Goal: Task Accomplishment & Management: Complete application form

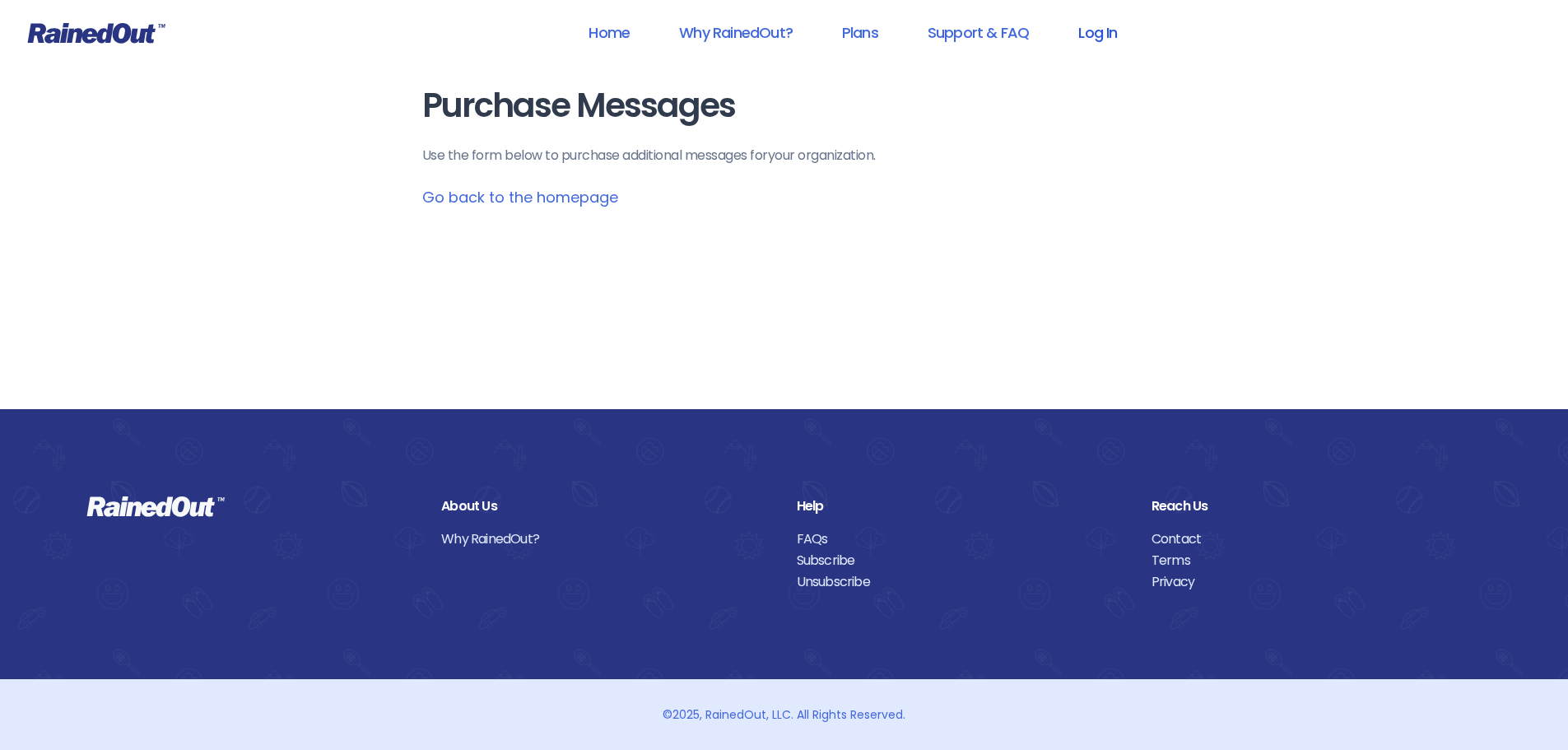
click at [1090, 37] on link "Log In" at bounding box center [1097, 32] width 81 height 37
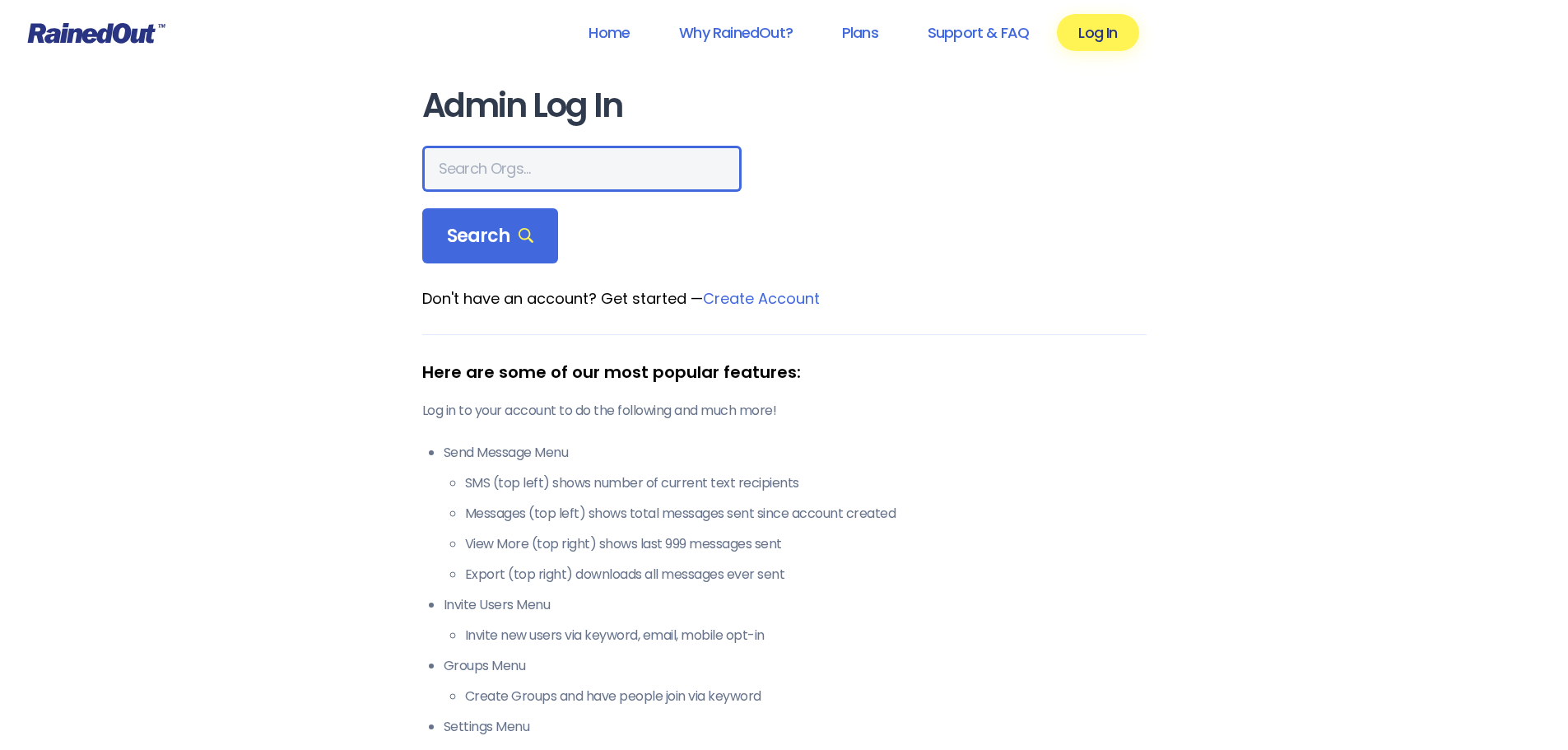
click at [533, 173] on input "text" at bounding box center [581, 169] width 320 height 46
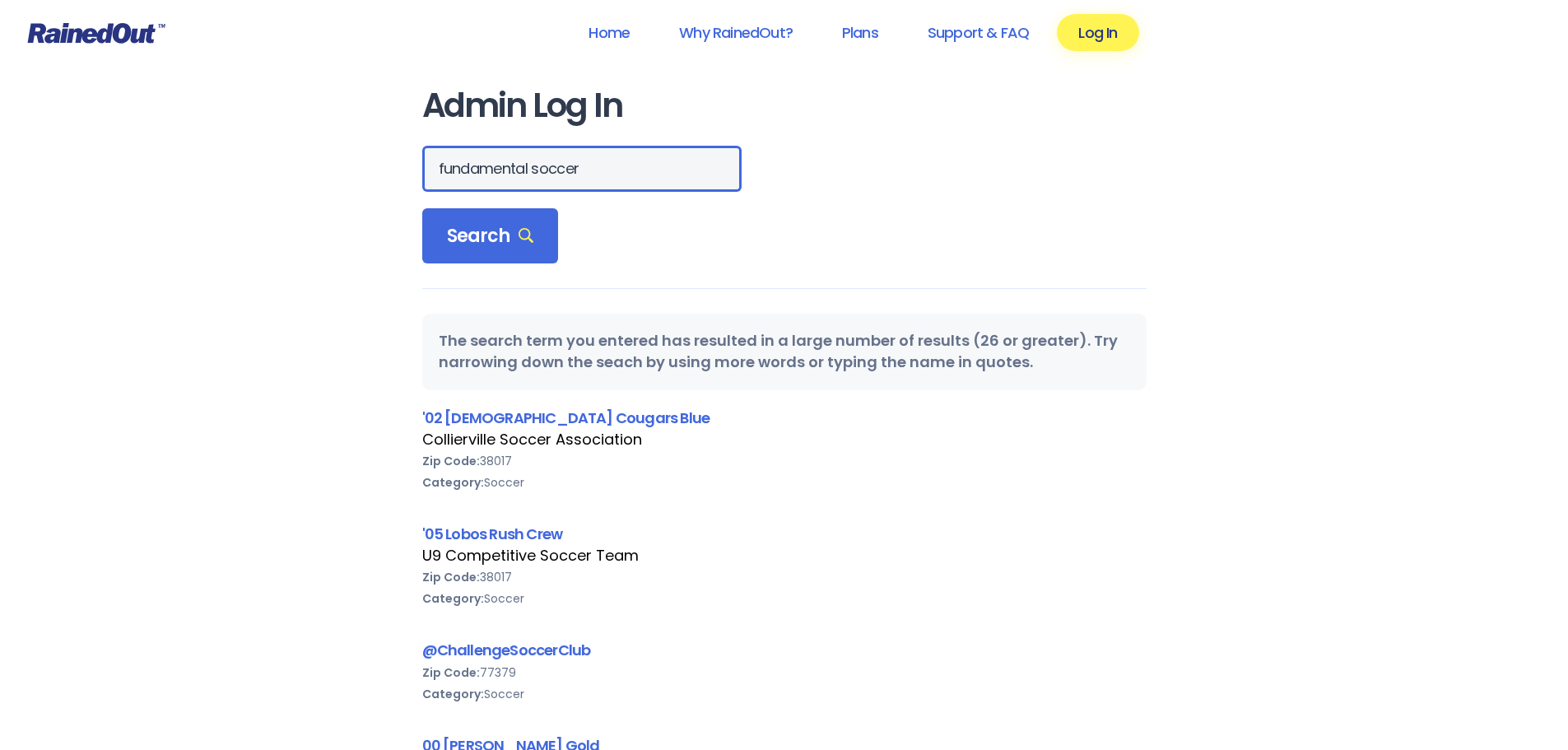
drag, startPoint x: 585, startPoint y: 171, endPoint x: 288, endPoint y: 152, distance: 297.6
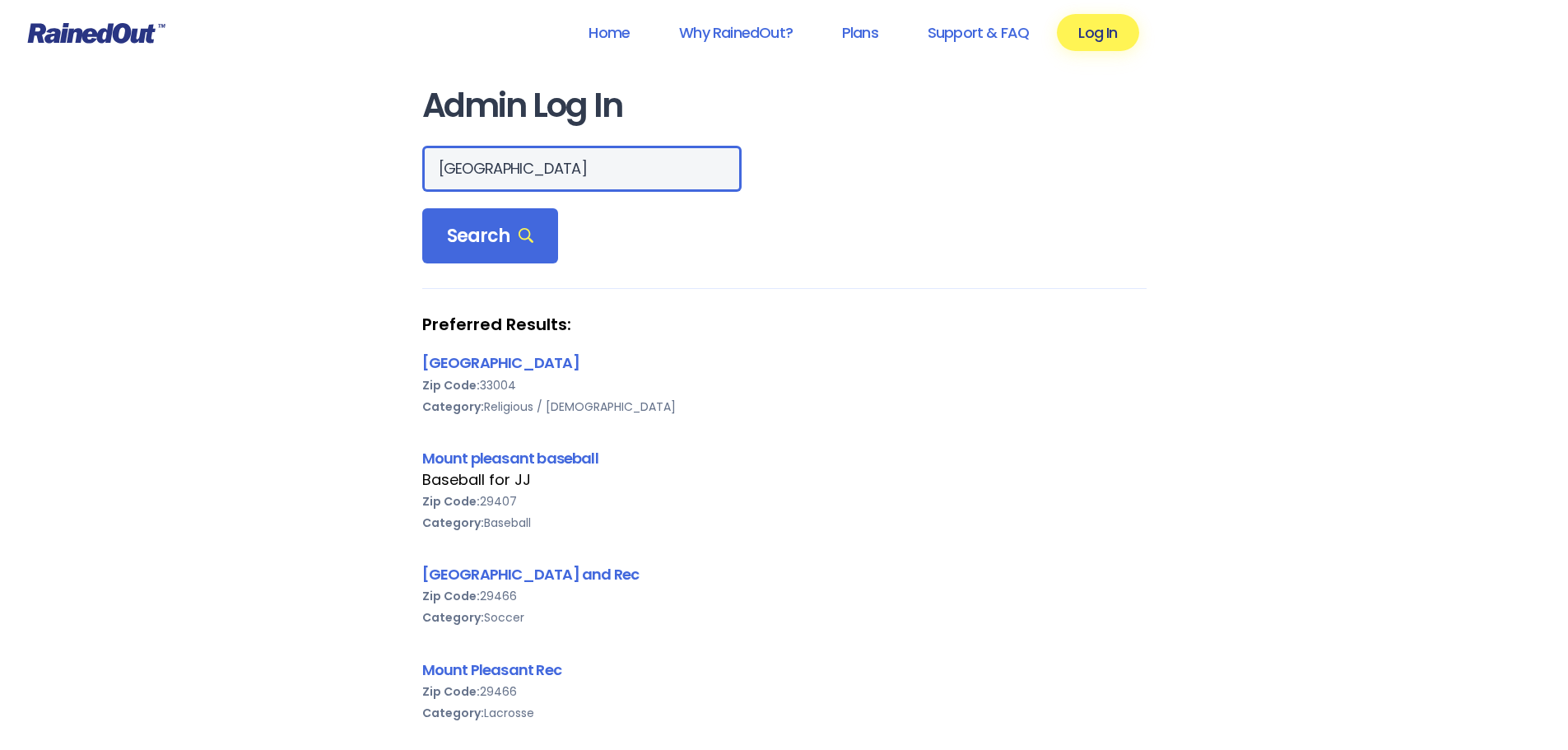
drag, startPoint x: 580, startPoint y: 175, endPoint x: 247, endPoint y: 164, distance: 333.2
paste input "FUNdamental Sports"
type input "FUNdamental Sports"
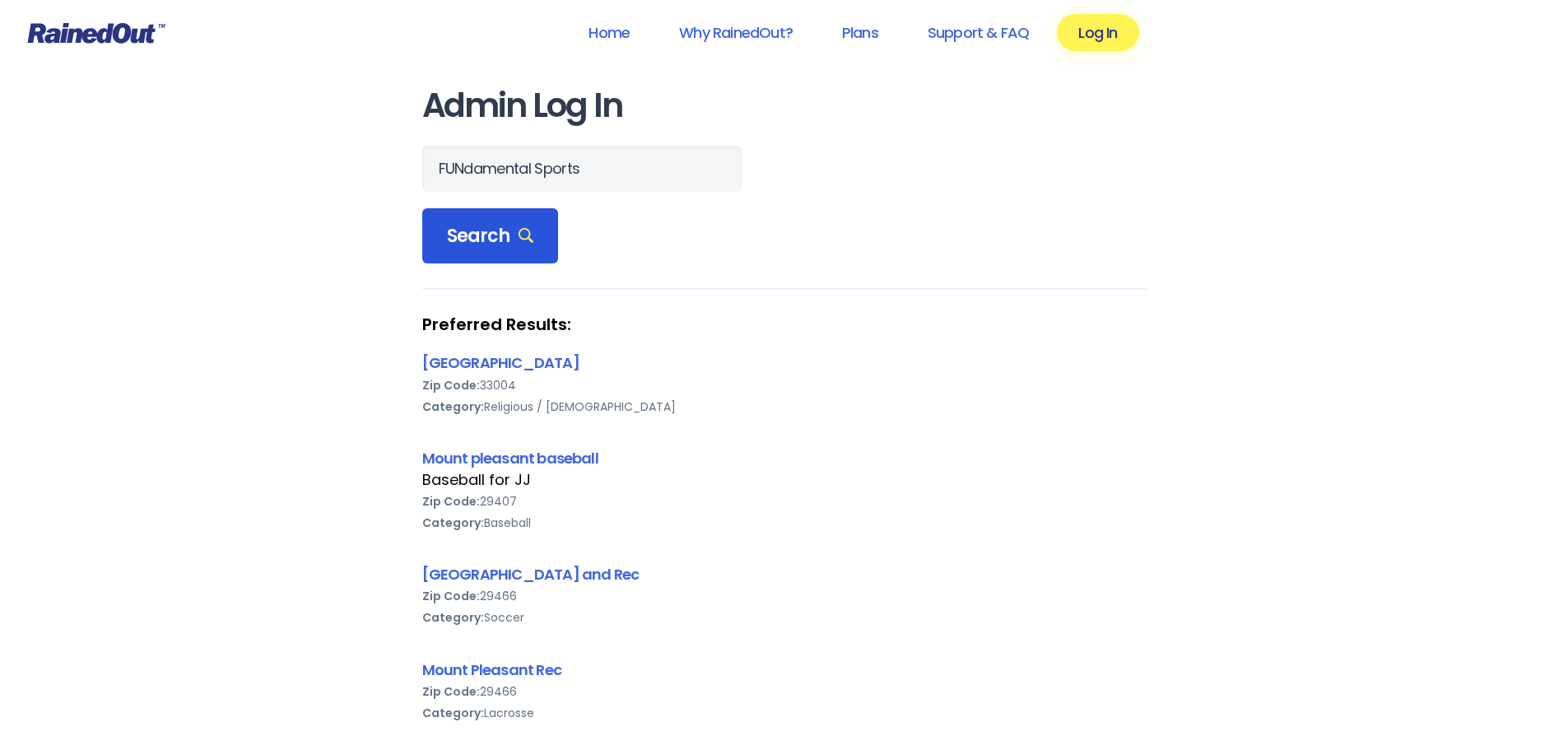
click at [484, 241] on span "Search" at bounding box center [490, 236] width 87 height 23
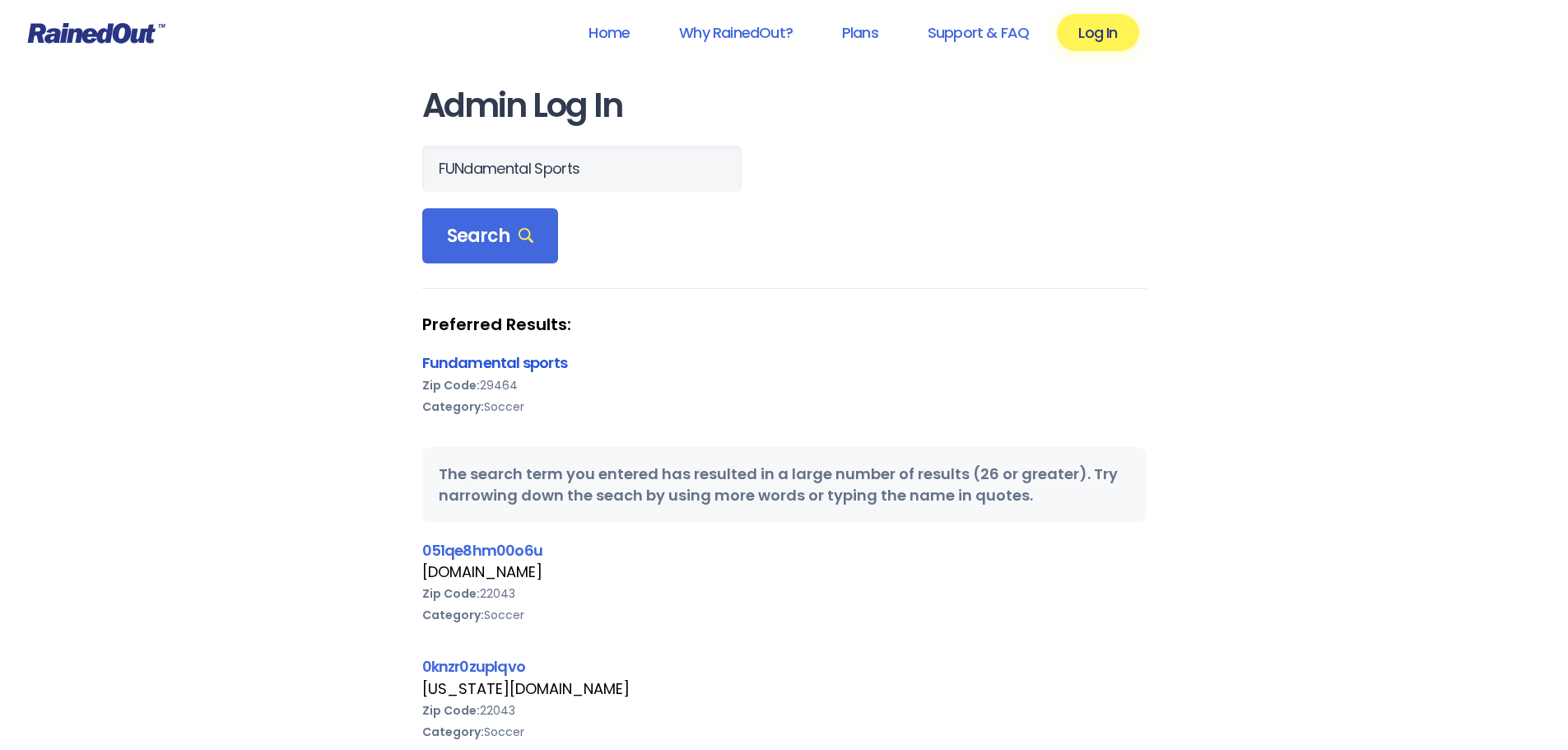
click at [511, 360] on link "Fundamental sports" at bounding box center [494, 362] width 145 height 20
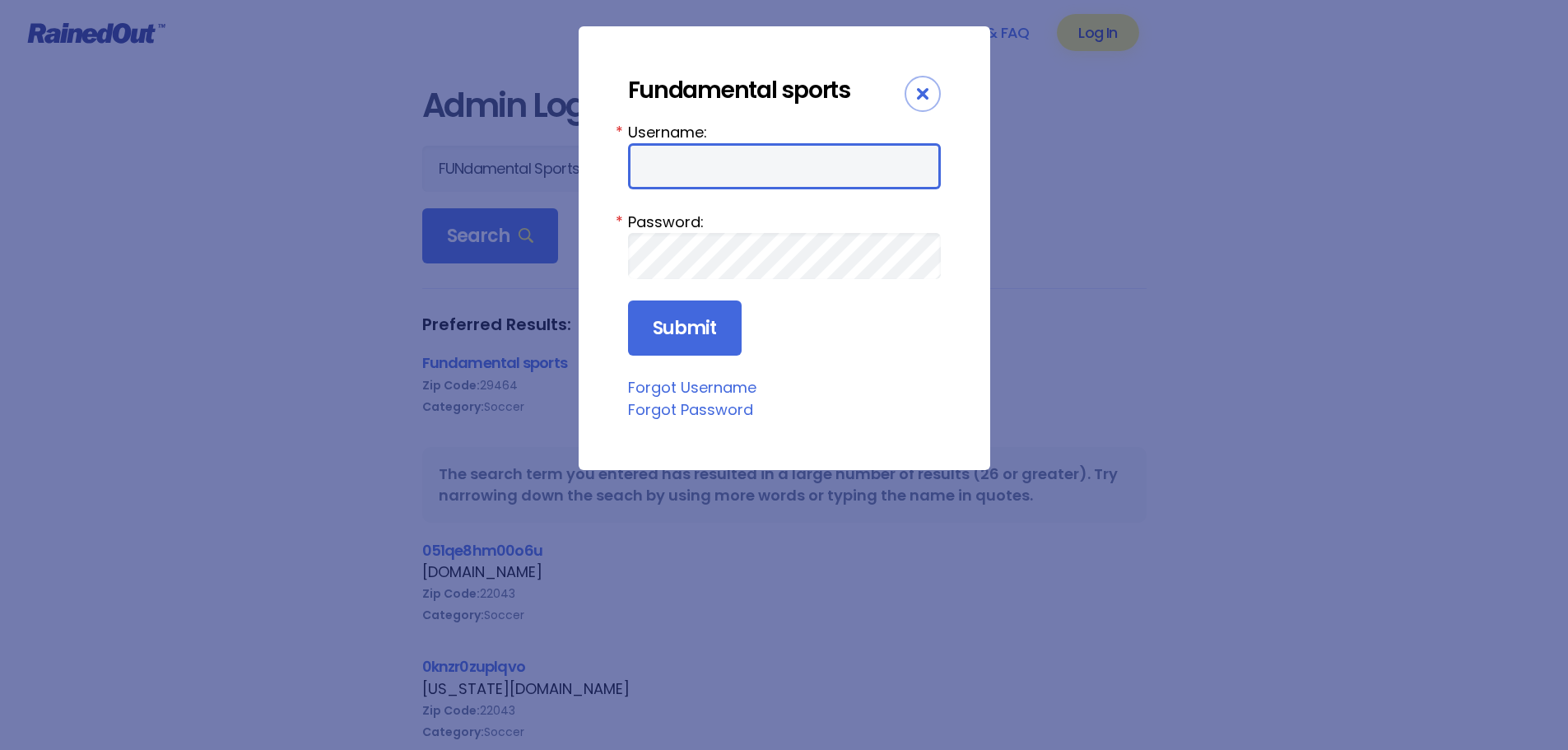
click at [742, 176] on input "Username:" at bounding box center [784, 166] width 313 height 46
drag, startPoint x: 864, startPoint y: 409, endPoint x: 844, endPoint y: 407, distance: 20.1
click at [864, 409] on fieldset "Forgot Password" at bounding box center [784, 409] width 313 height 21
click at [923, 114] on div "Fundamental sports" at bounding box center [784, 97] width 313 height 45
click at [906, 88] on div "Fundamental sports" at bounding box center [784, 97] width 313 height 45
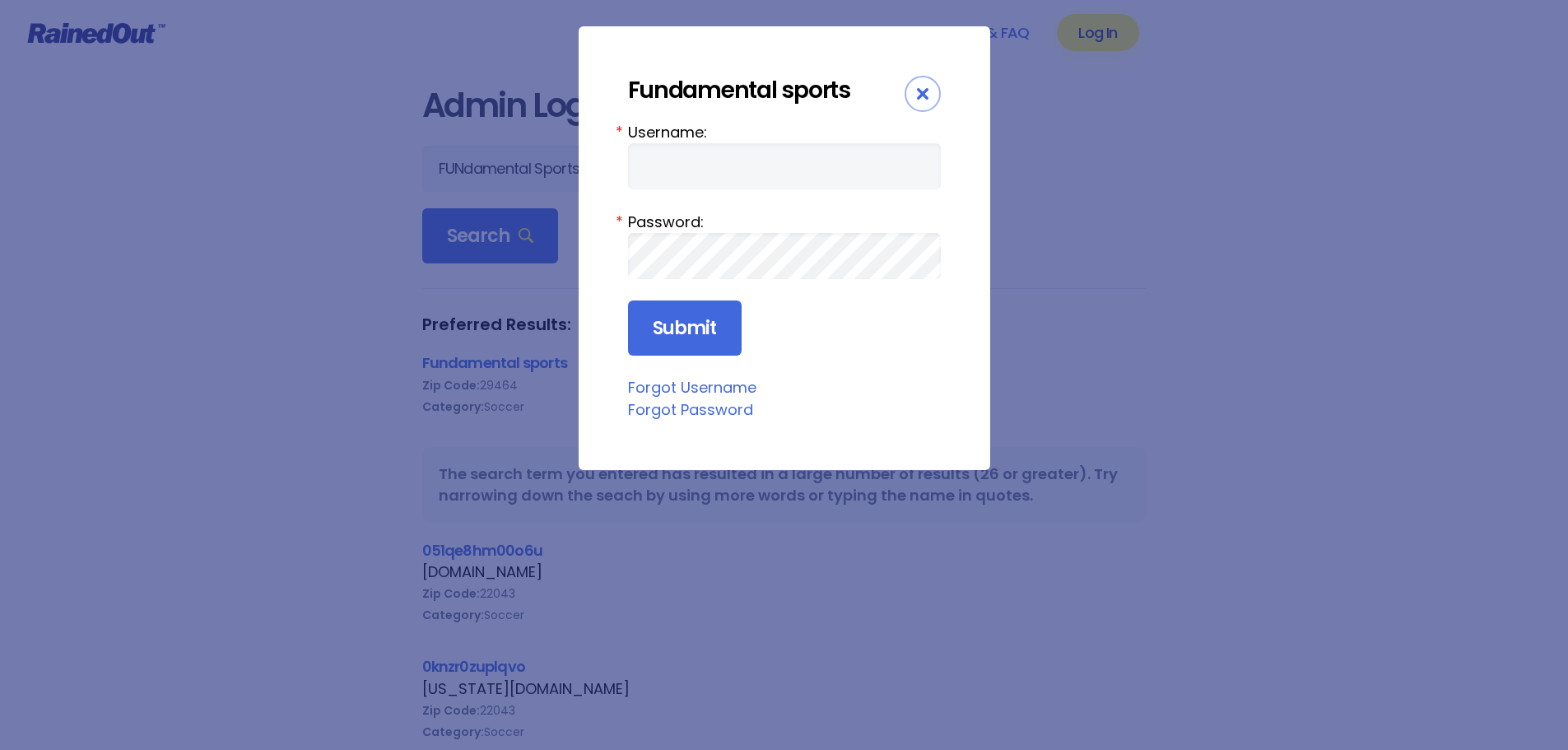
click at [923, 88] on icon "Close" at bounding box center [923, 94] width 12 height 12
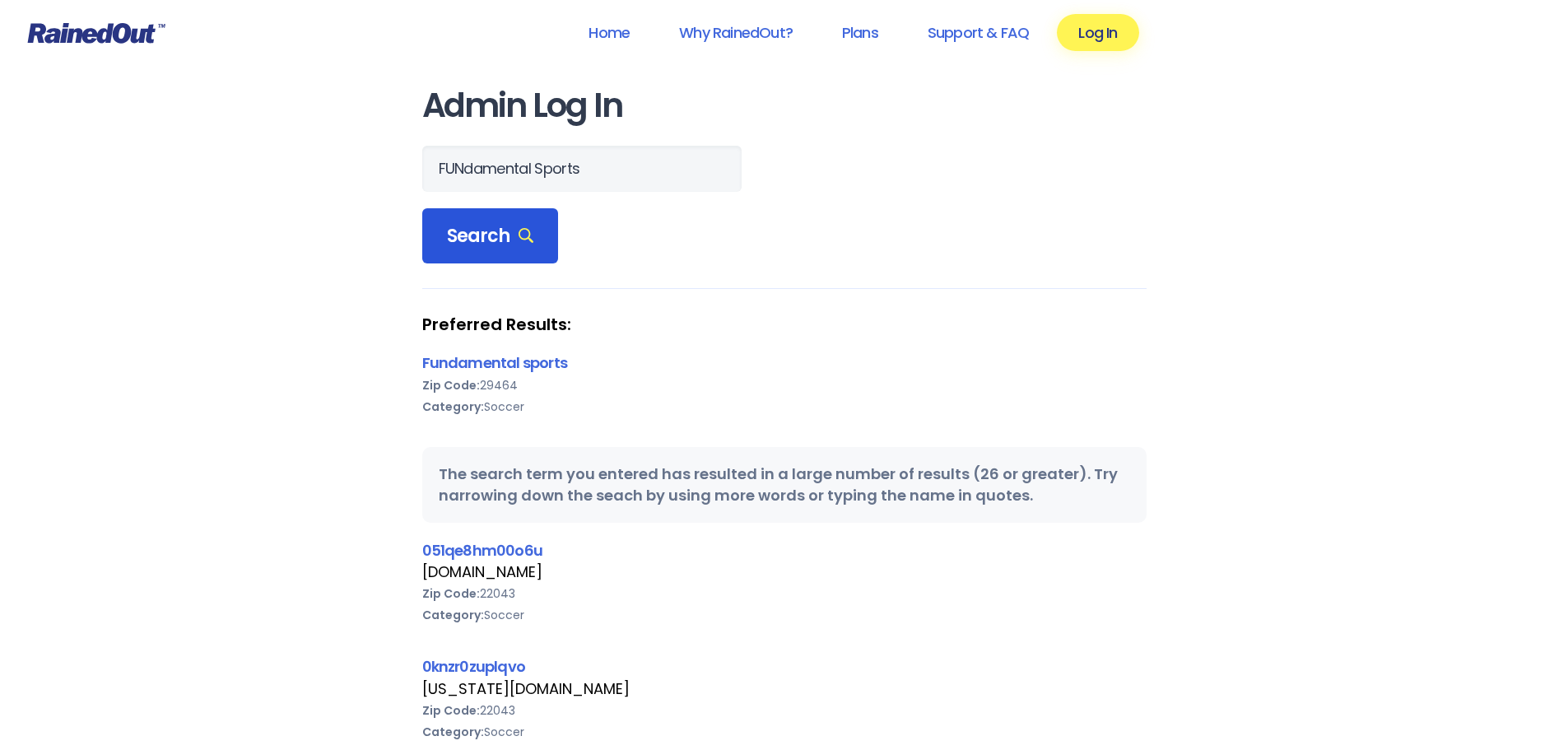
click at [458, 254] on div "Search" at bounding box center [490, 236] width 136 height 56
click at [469, 365] on link "Fundamental sports" at bounding box center [494, 362] width 145 height 20
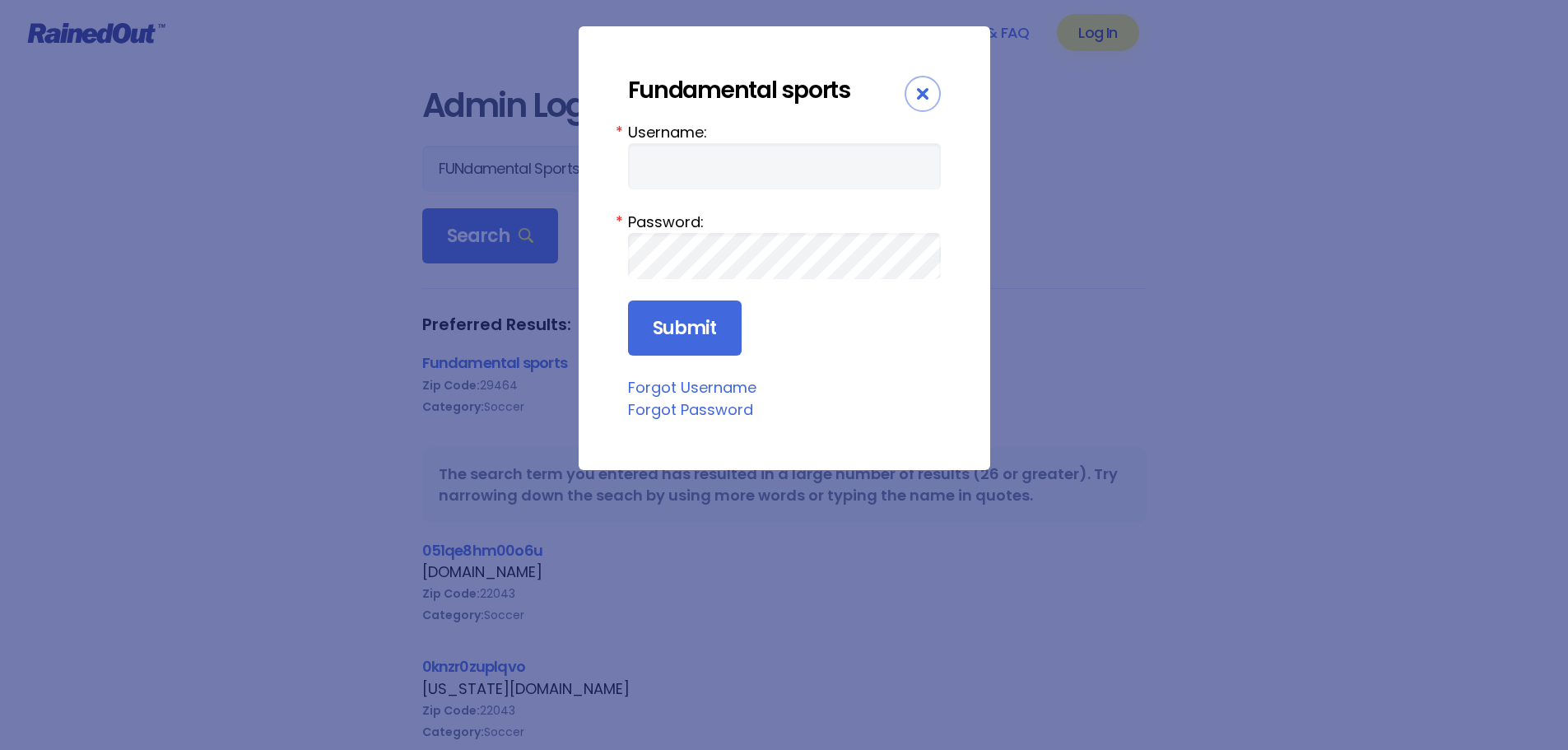
click at [684, 385] on link "Forgot Username" at bounding box center [691, 386] width 128 height 20
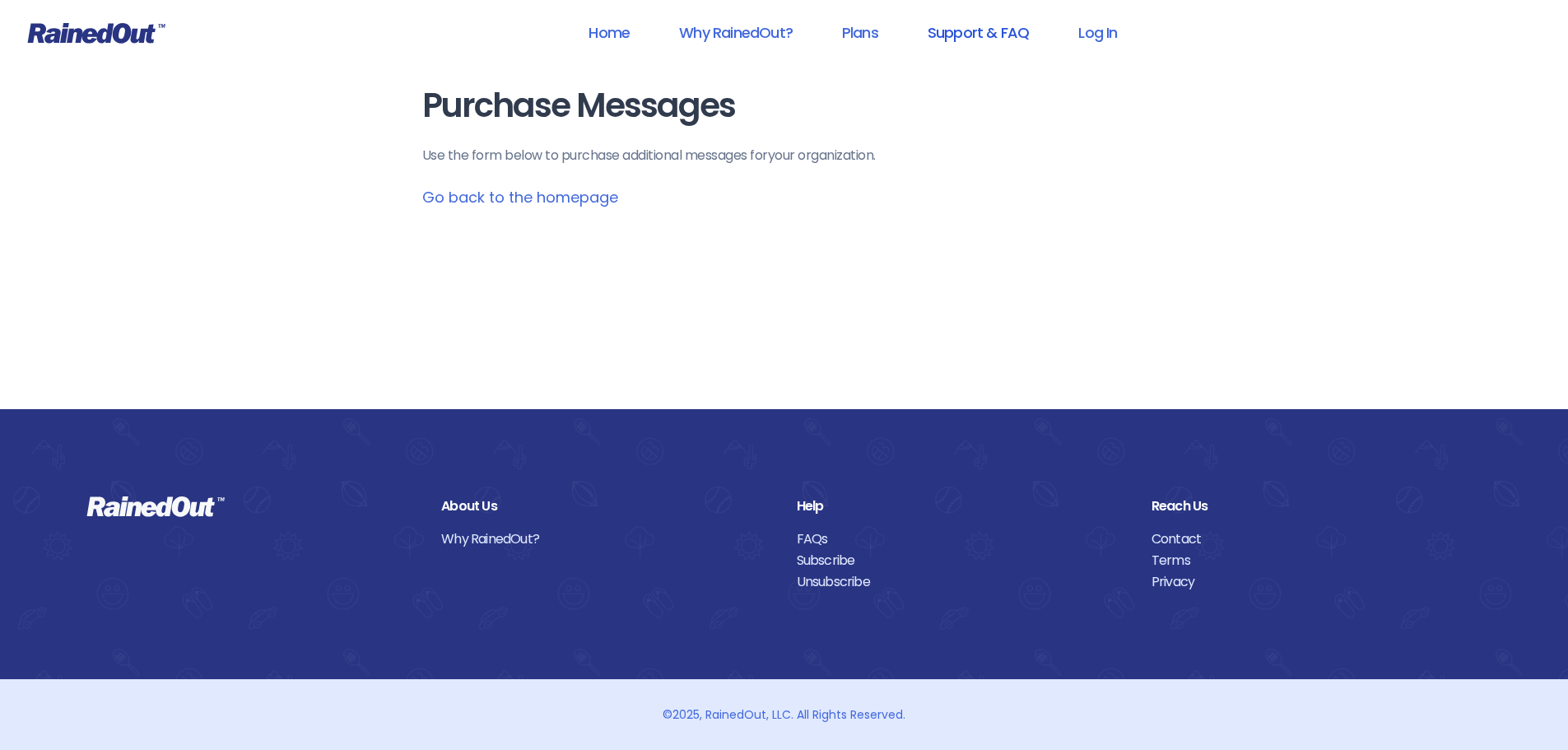
click at [951, 34] on link "Support & FAQ" at bounding box center [977, 32] width 144 height 37
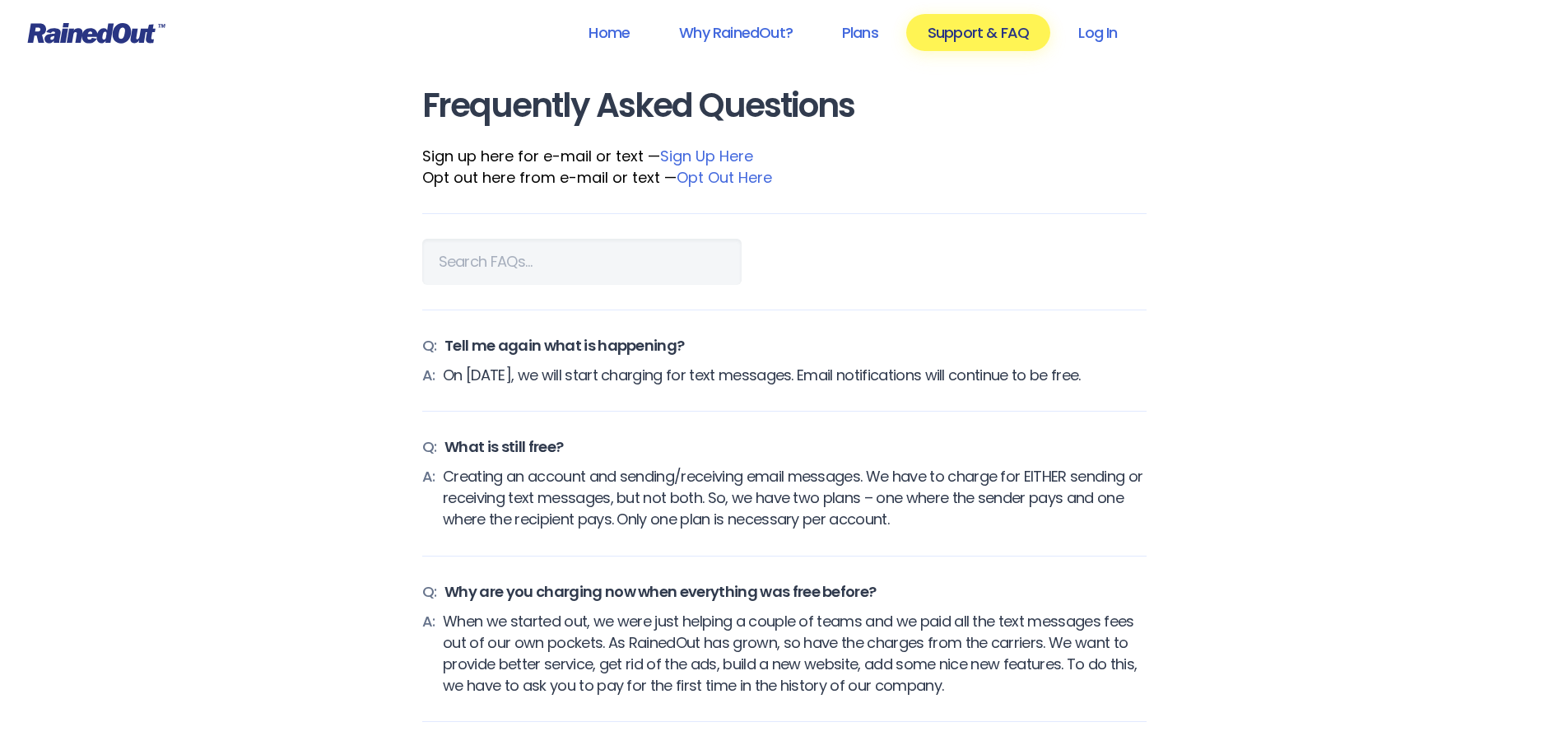
click at [716, 153] on link "Sign Up Here" at bounding box center [707, 155] width 93 height 20
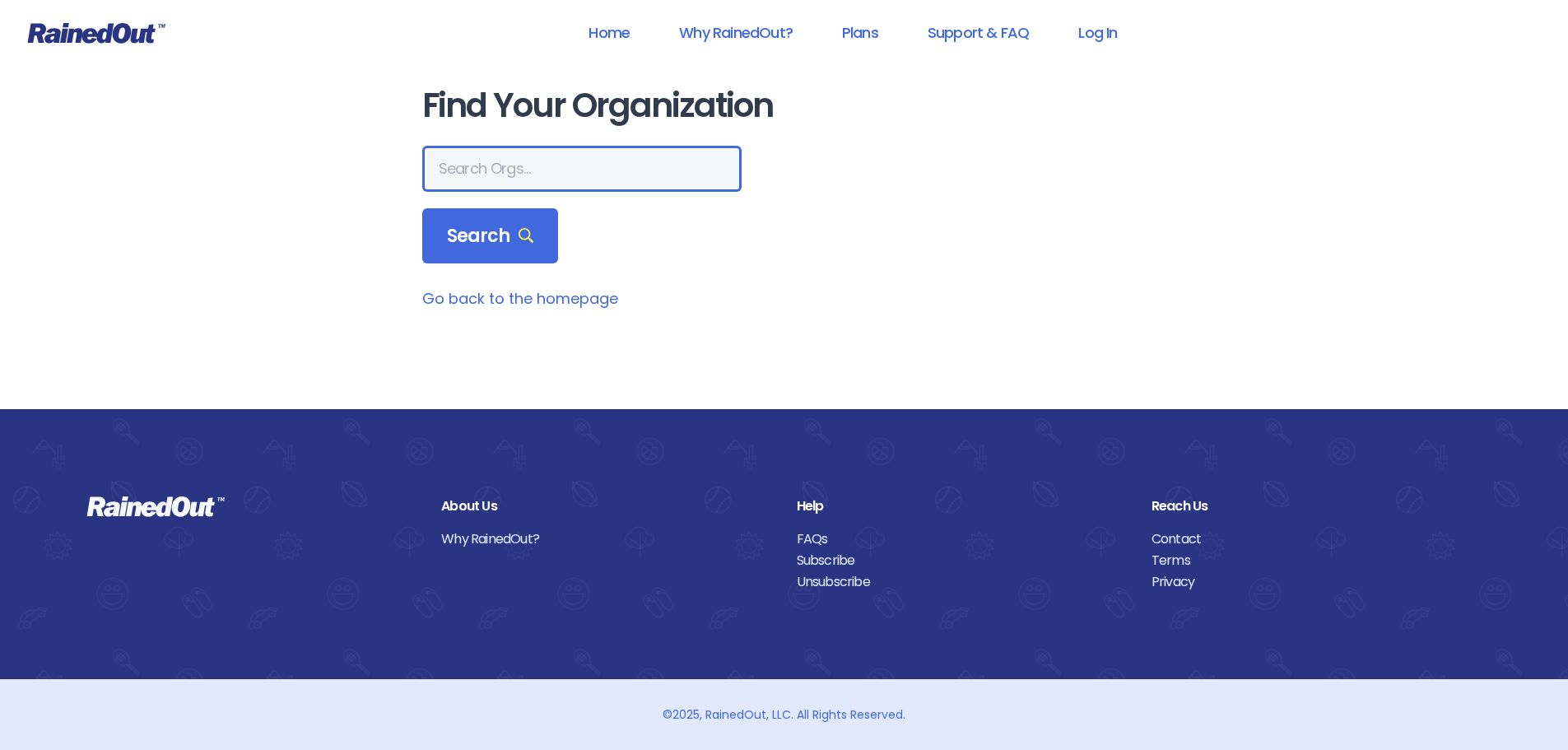
click at [534, 175] on input "text" at bounding box center [581, 169] width 320 height 46
paste input "FUNdamental Sports"
type input "FUNdamental Sports"
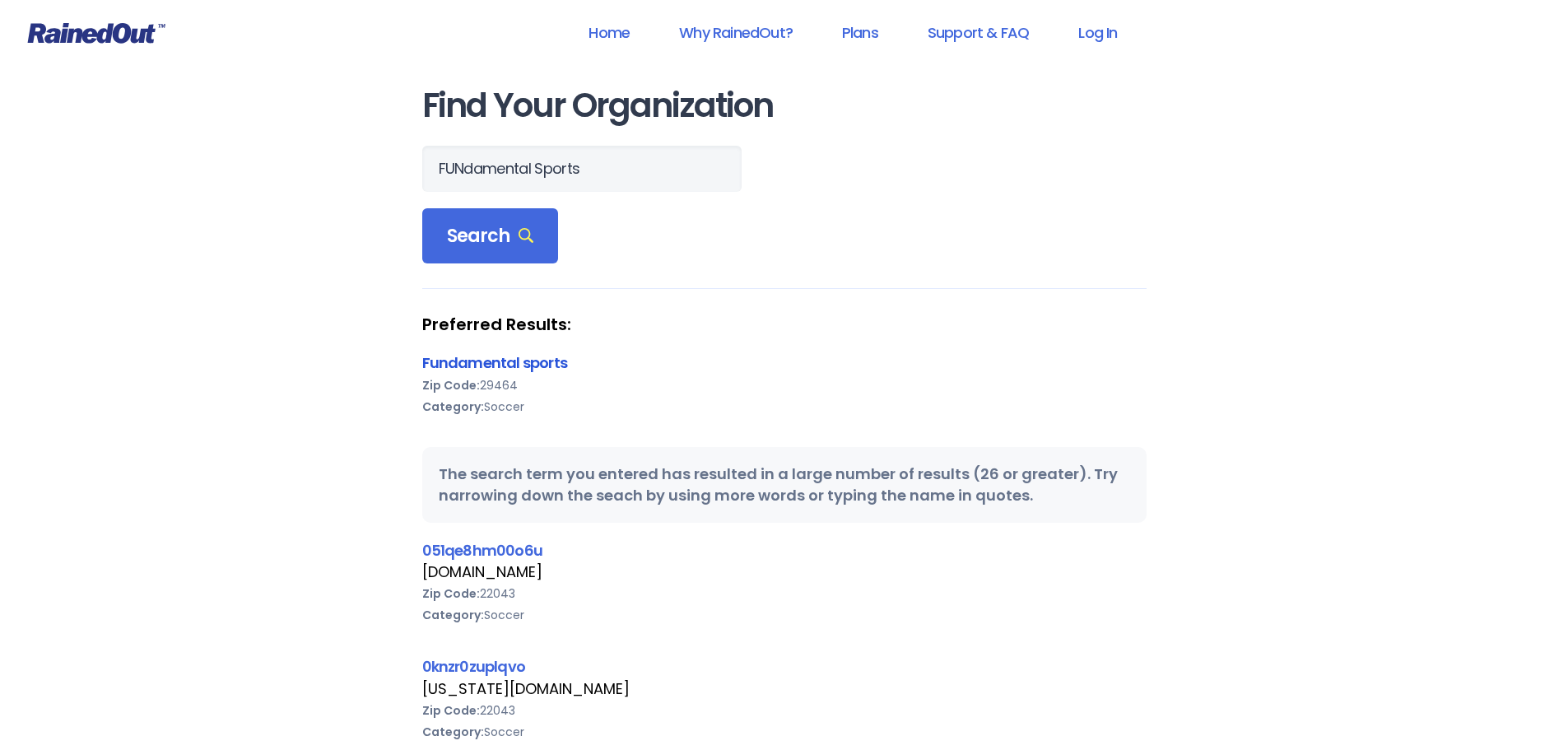
click at [495, 363] on link "Fundamental sports" at bounding box center [494, 362] width 145 height 20
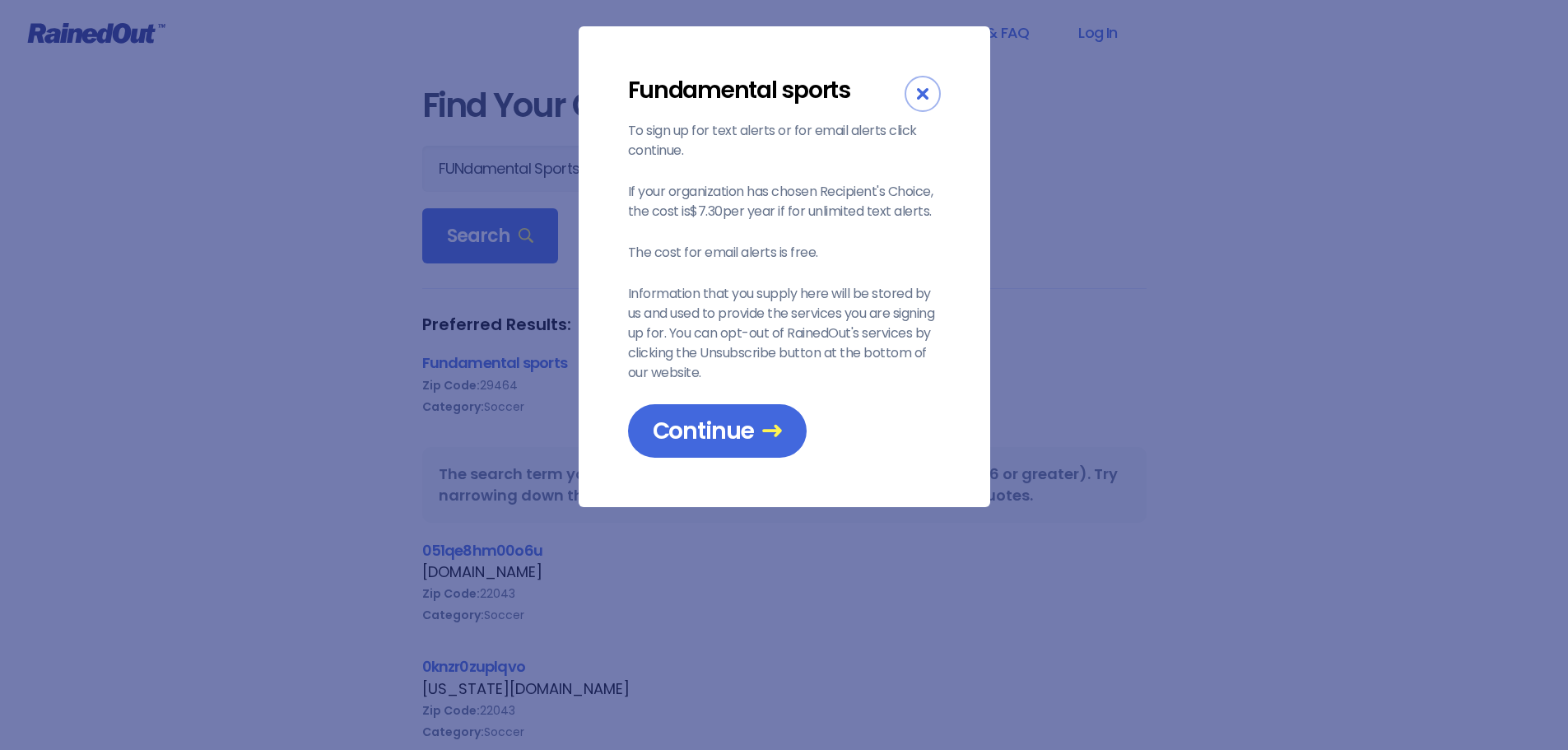
drag, startPoint x: 649, startPoint y: 192, endPoint x: 879, endPoint y: 204, distance: 230.3
click at [879, 204] on p "If your organization has chosen Recipient's Choice, the cost is $7.30 per year …" at bounding box center [784, 201] width 313 height 40
click at [740, 432] on span "Continue" at bounding box center [717, 431] width 129 height 29
